Goal: Task Accomplishment & Management: Complete application form

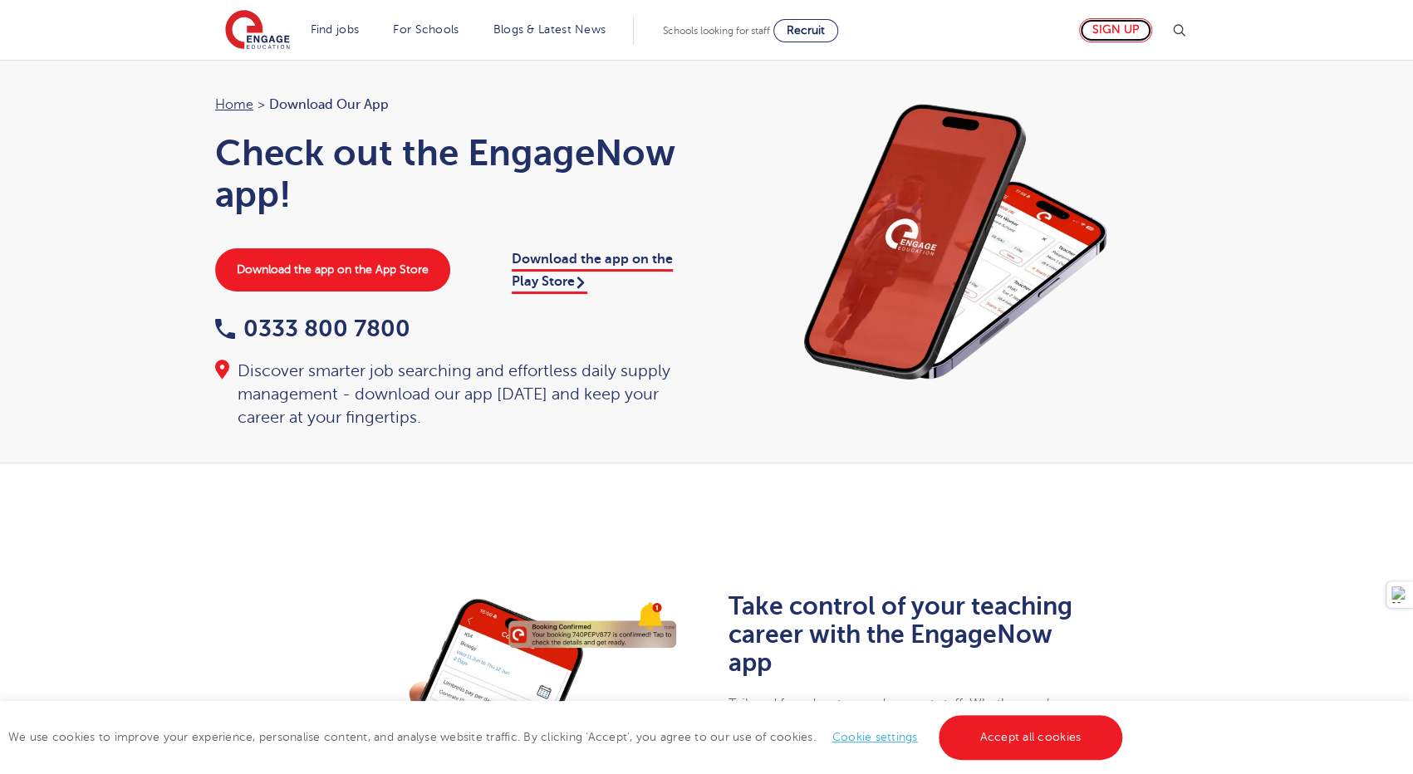
click at [1118, 26] on link "Sign up" at bounding box center [1115, 30] width 73 height 24
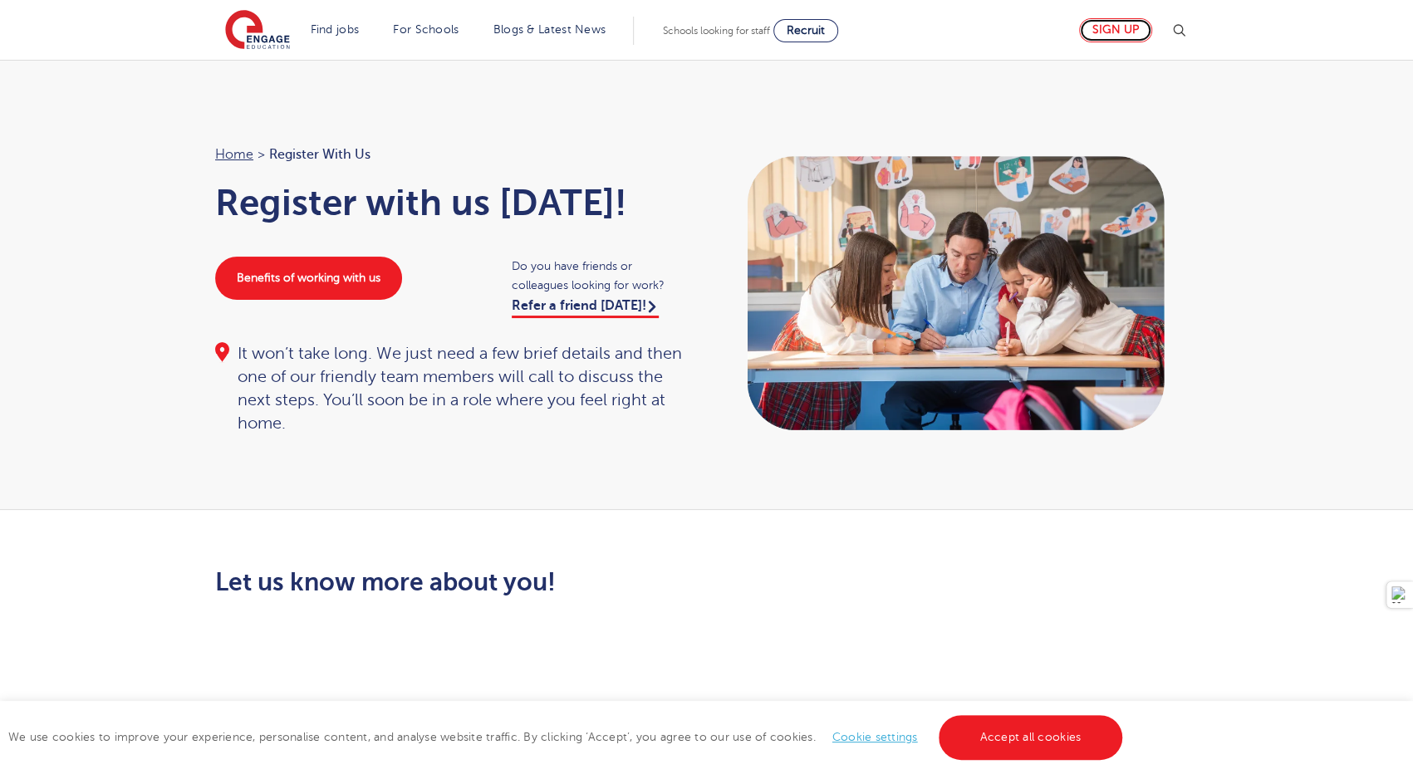
click at [1120, 26] on link "Sign up" at bounding box center [1115, 30] width 73 height 24
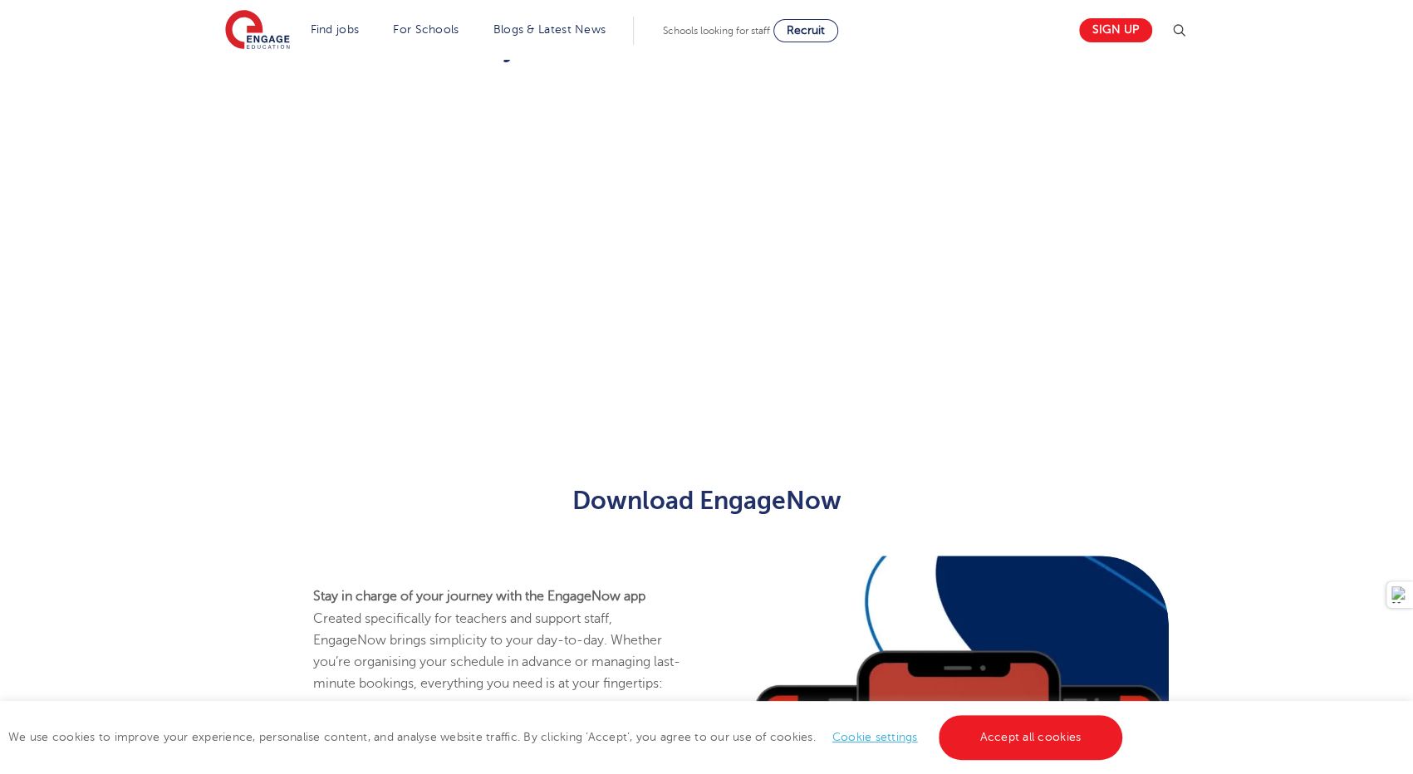
scroll to position [537, 0]
